Goal: Download file/media

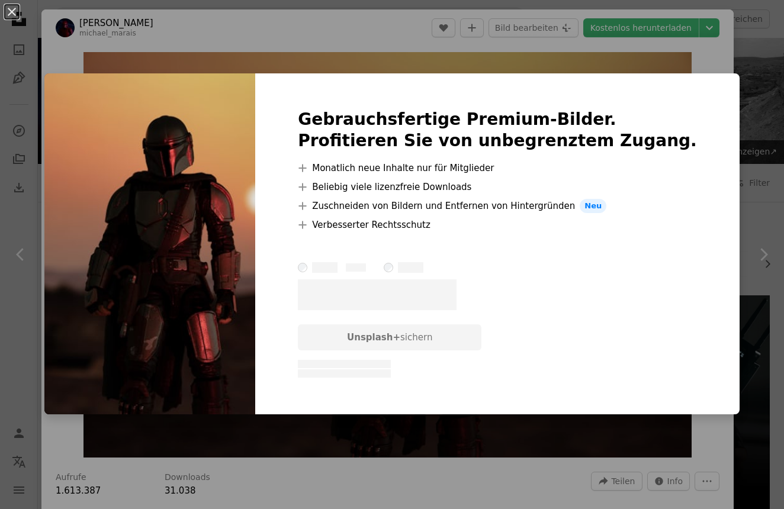
scroll to position [682, 0]
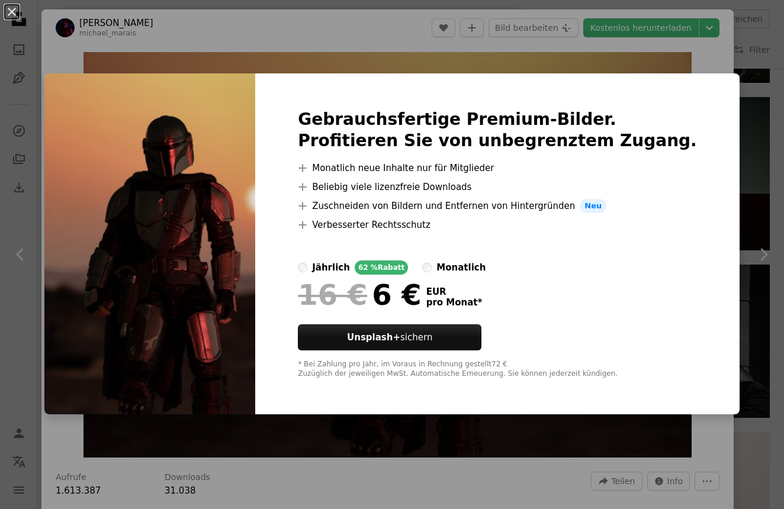
click at [737, 286] on div "An X shape Gebrauchsfertige Premium-Bilder. Profitieren Sie von unbegrenztem Zu…" at bounding box center [392, 254] width 784 height 509
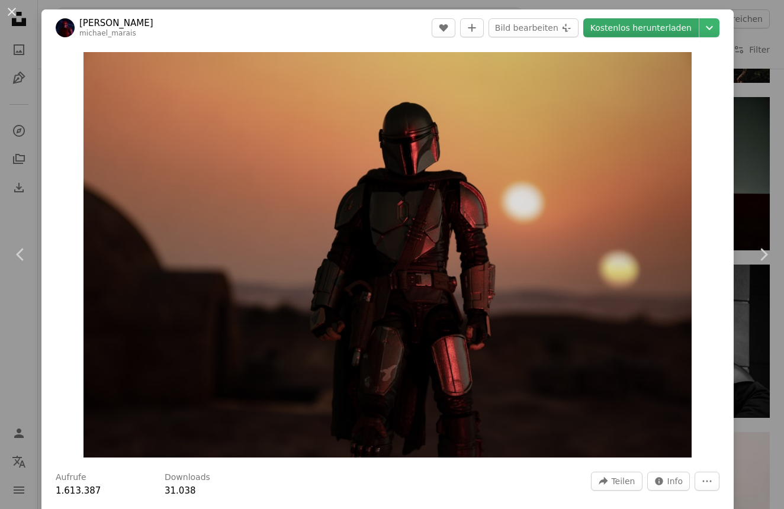
click at [624, 26] on link "Kostenlos herunterladen" at bounding box center [640, 27] width 115 height 19
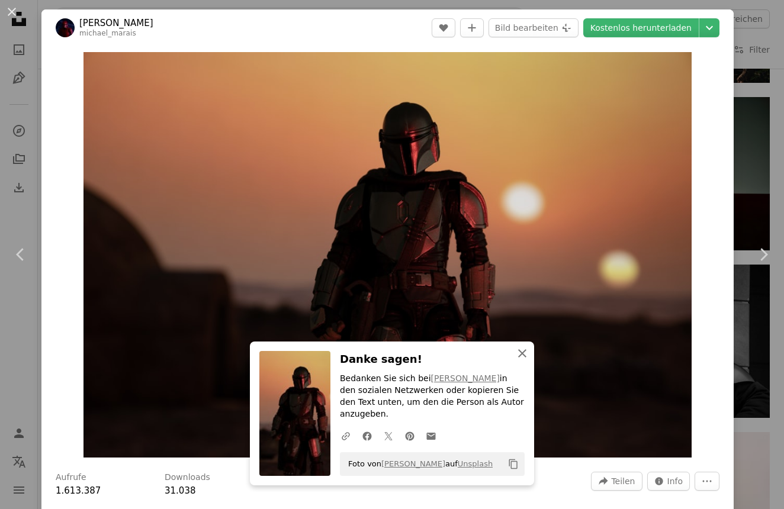
click at [521, 357] on icon "button" at bounding box center [522, 353] width 8 height 8
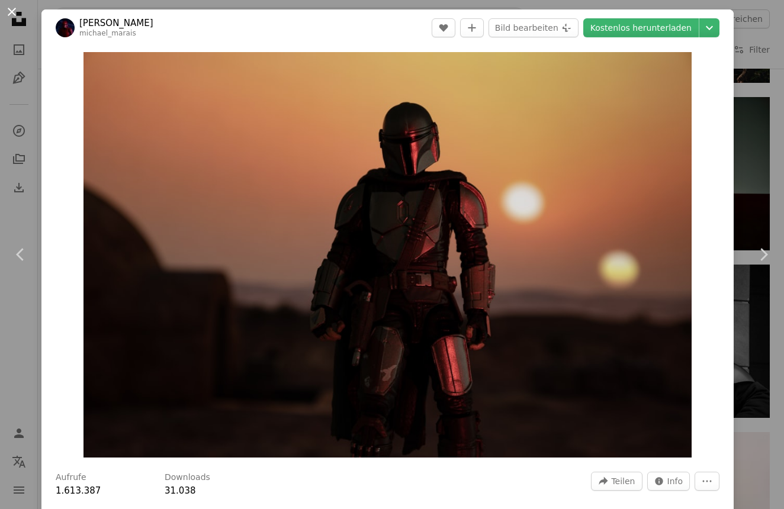
click at [13, 9] on button "An X shape" at bounding box center [12, 12] width 14 height 14
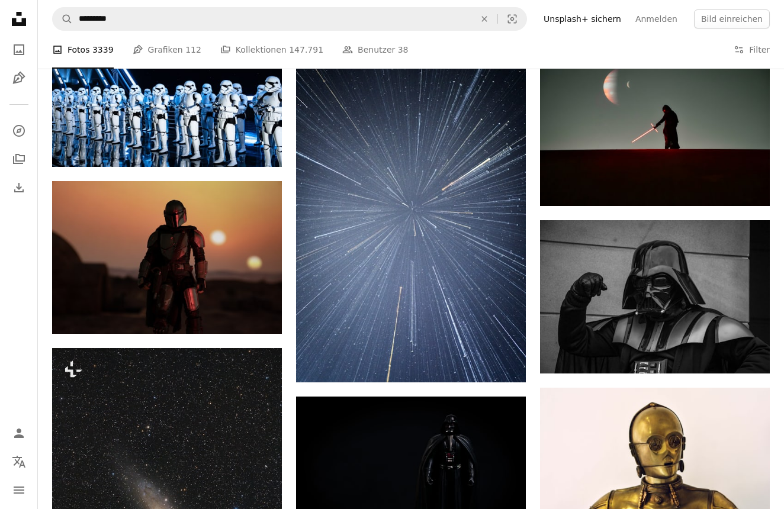
scroll to position [614, 0]
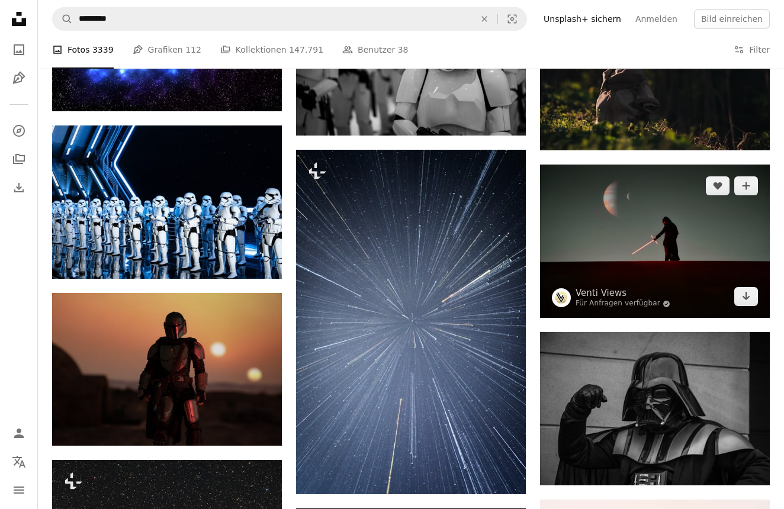
click at [612, 240] on img at bounding box center [655, 241] width 230 height 153
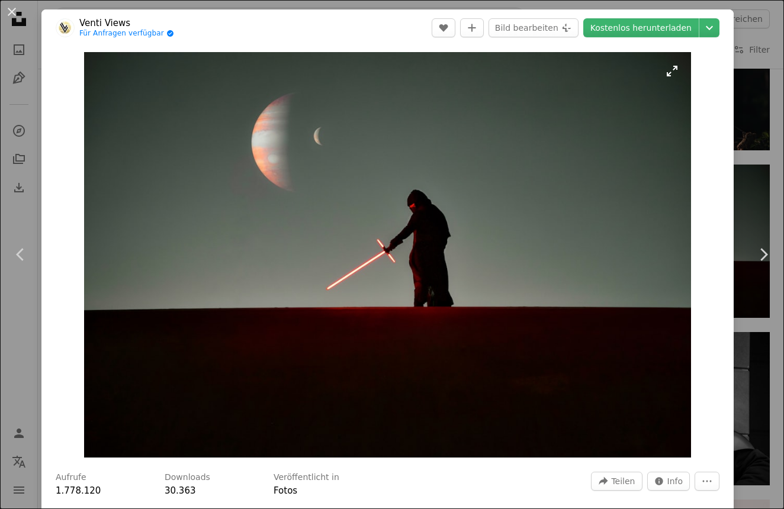
click at [682, 72] on img "Dieses Bild heranzoomen" at bounding box center [387, 254] width 607 height 405
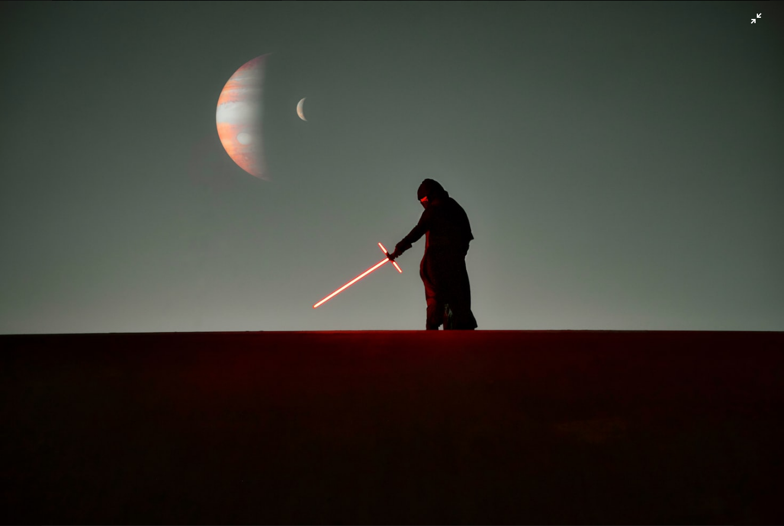
click at [760, 16] on img "Dieses Bild herauszoomen" at bounding box center [391, 263] width 785 height 524
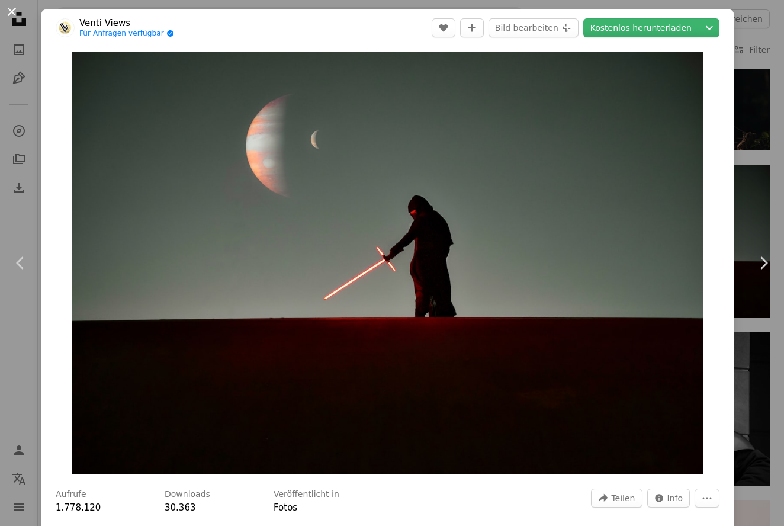
click at [13, 9] on button "An X shape" at bounding box center [12, 12] width 14 height 14
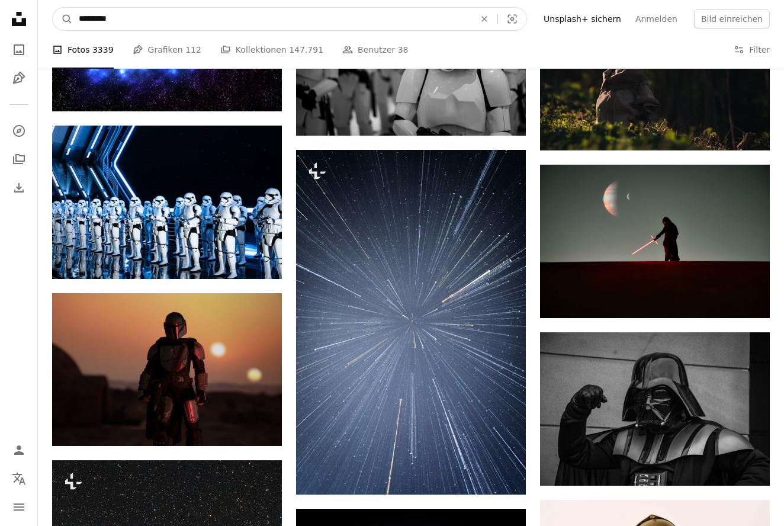
click at [134, 17] on input "*********" at bounding box center [272, 19] width 398 height 22
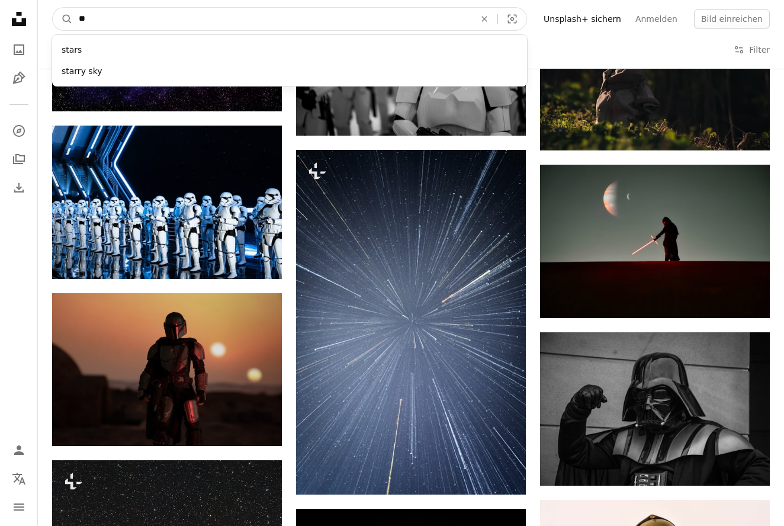
type input "*"
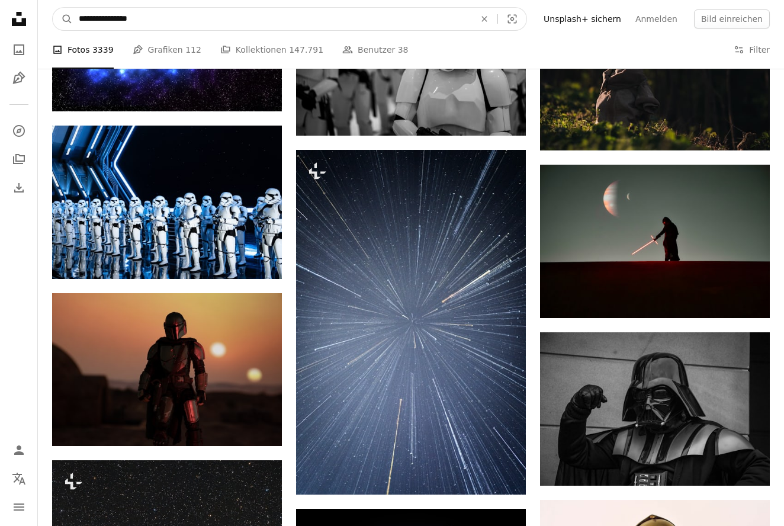
type input "**********"
click at [63, 19] on button "A magnifying glass" at bounding box center [63, 19] width 20 height 22
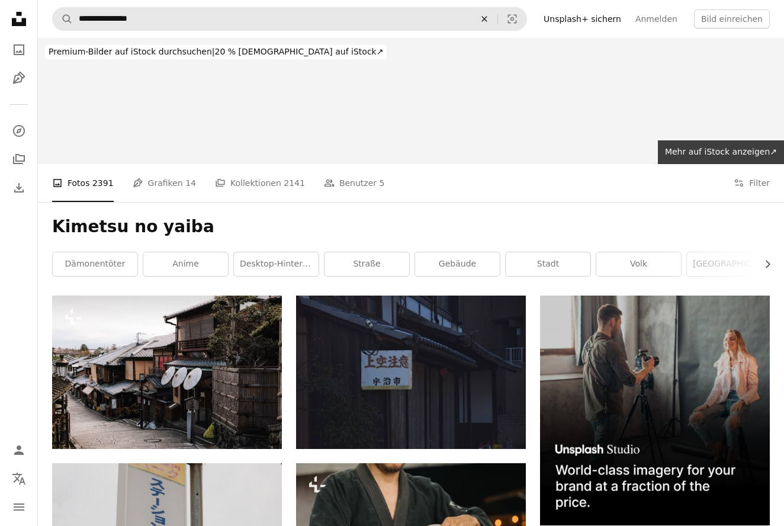
click at [496, 18] on icon "An X shape" at bounding box center [484, 18] width 26 height 9
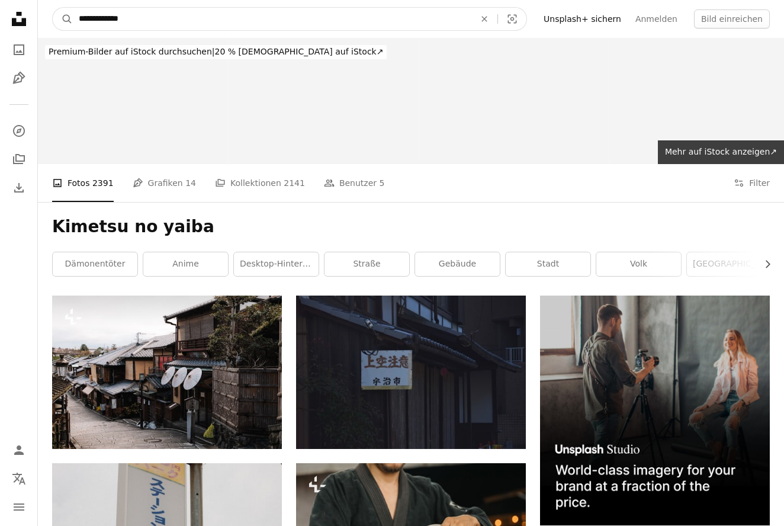
type input "**********"
click at [63, 19] on button "A magnifying glass" at bounding box center [63, 19] width 20 height 22
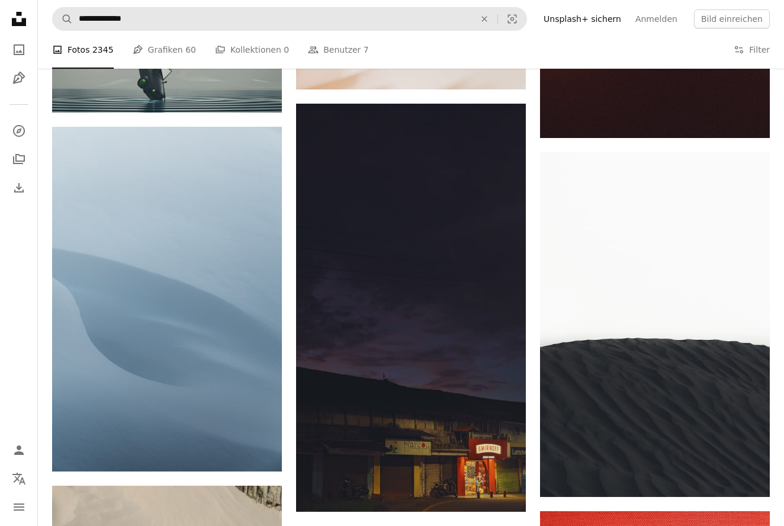
scroll to position [940, 0]
